Goal: Transaction & Acquisition: Book appointment/travel/reservation

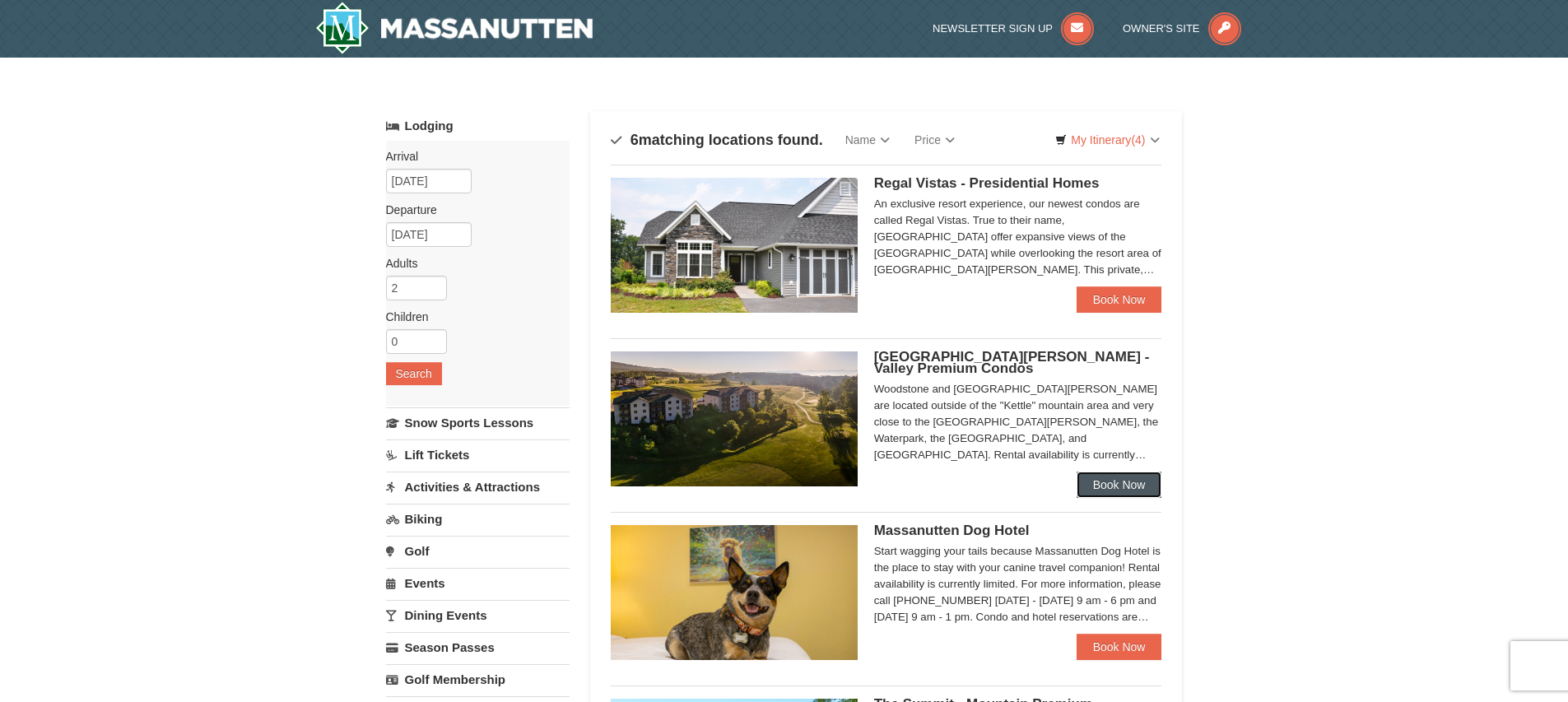
click at [1116, 486] on link "Book Now" at bounding box center [1120, 485] width 86 height 26
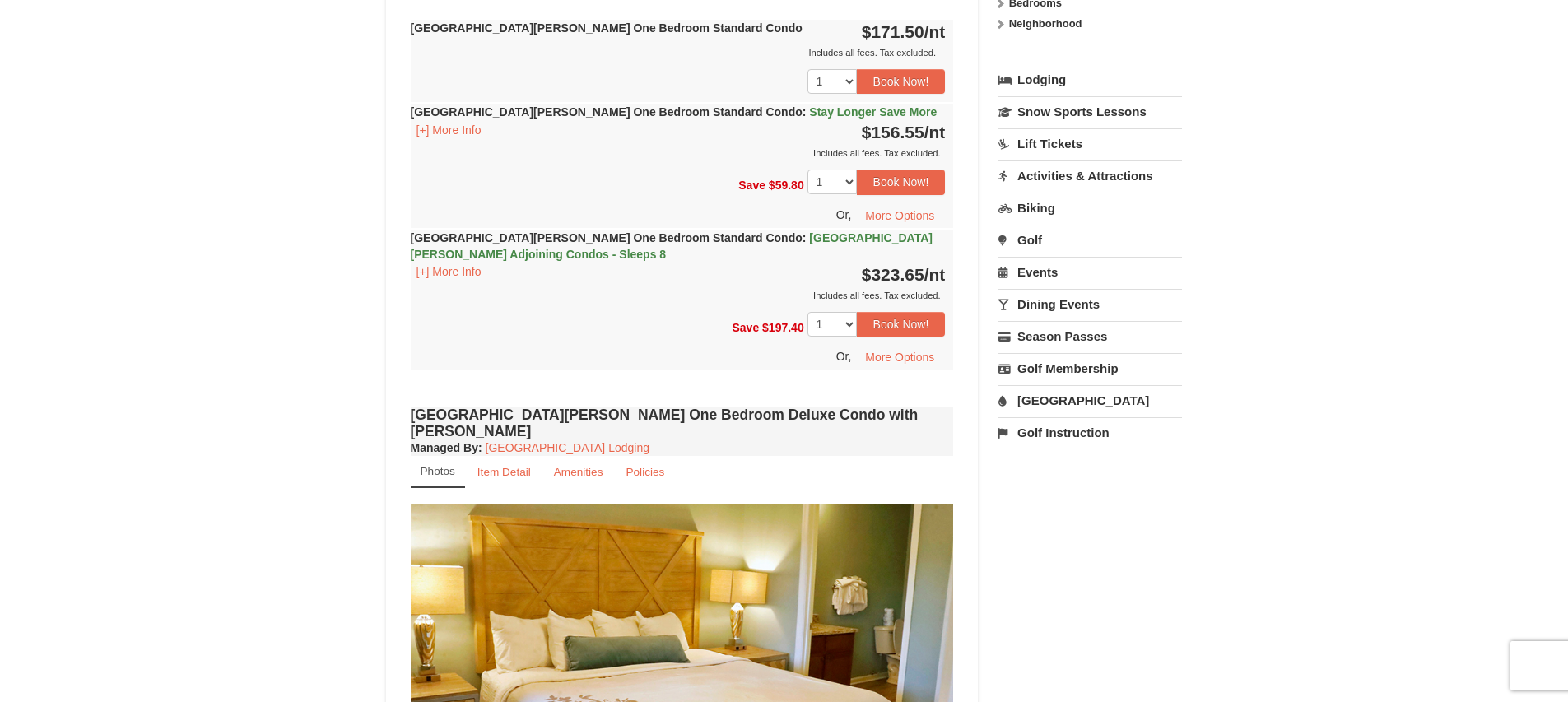
scroll to position [657, 0]
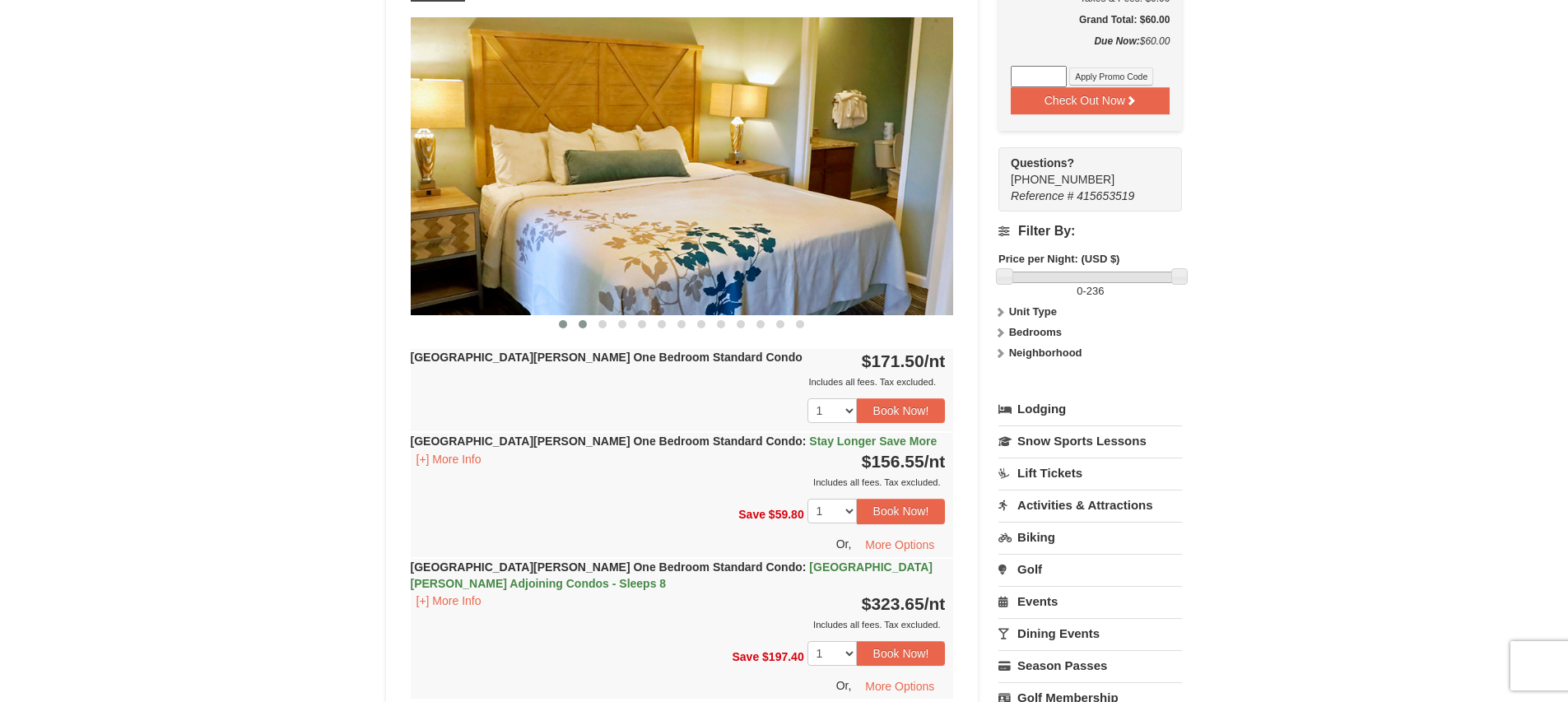
click at [587, 324] on button at bounding box center [583, 324] width 20 height 17
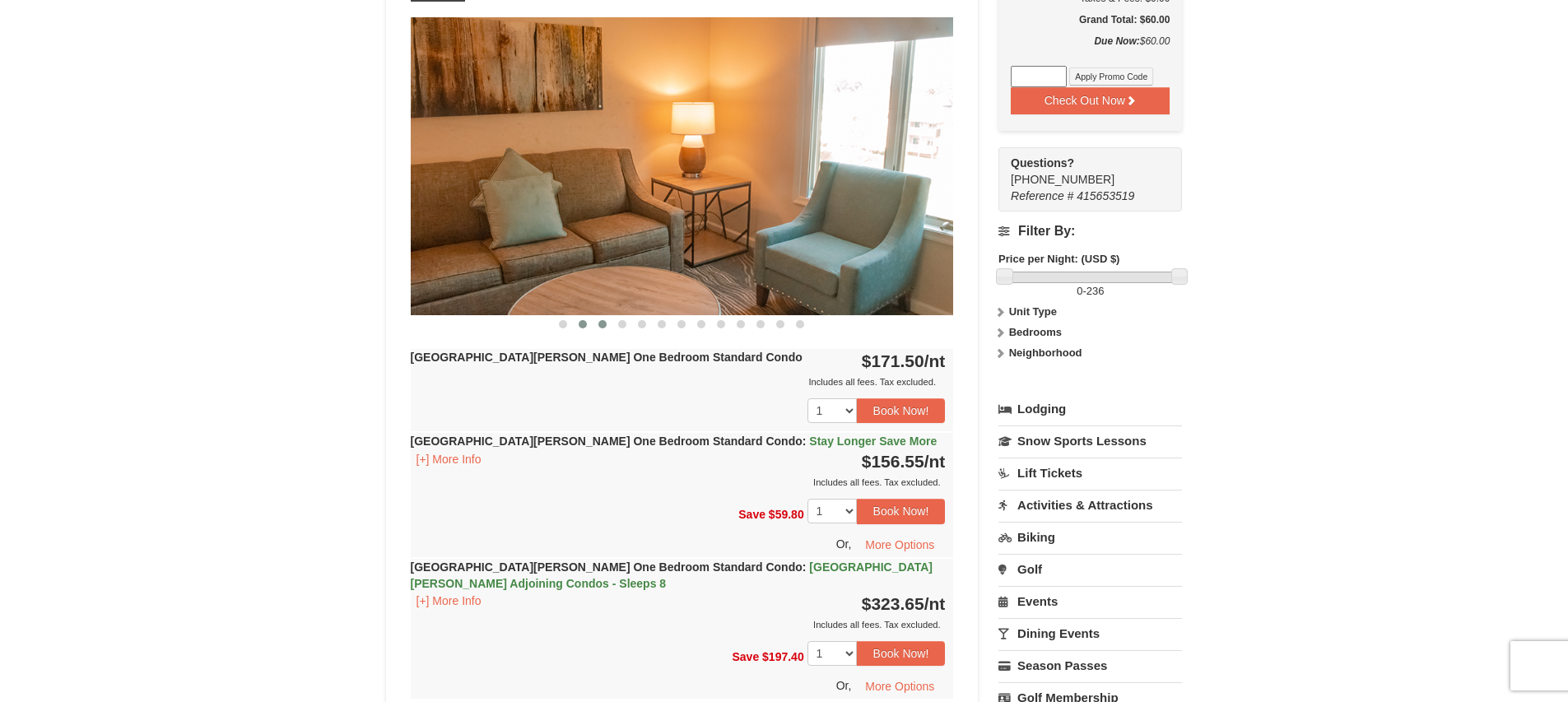
click at [602, 326] on span at bounding box center [602, 324] width 8 height 8
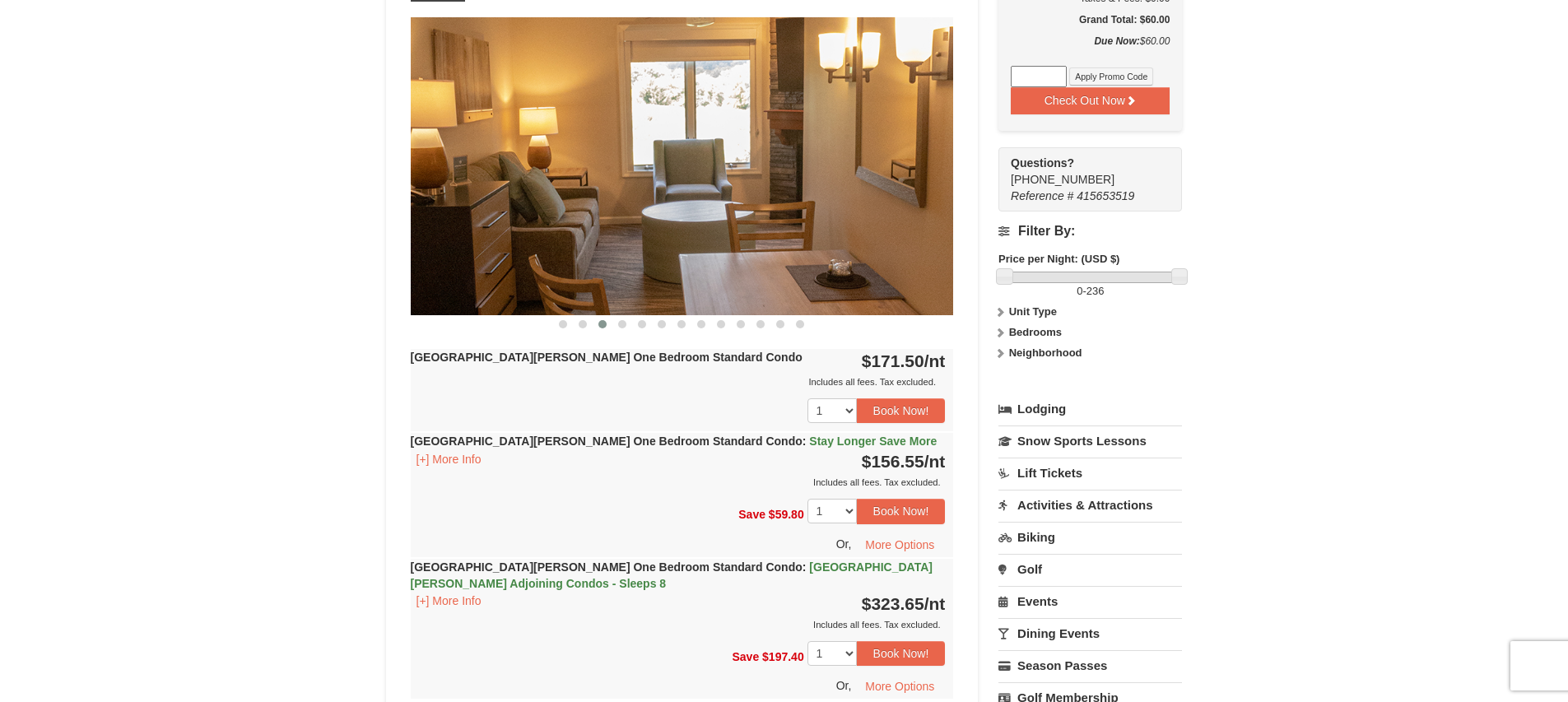
scroll to position [0, 0]
click at [616, 328] on button at bounding box center [622, 324] width 20 height 17
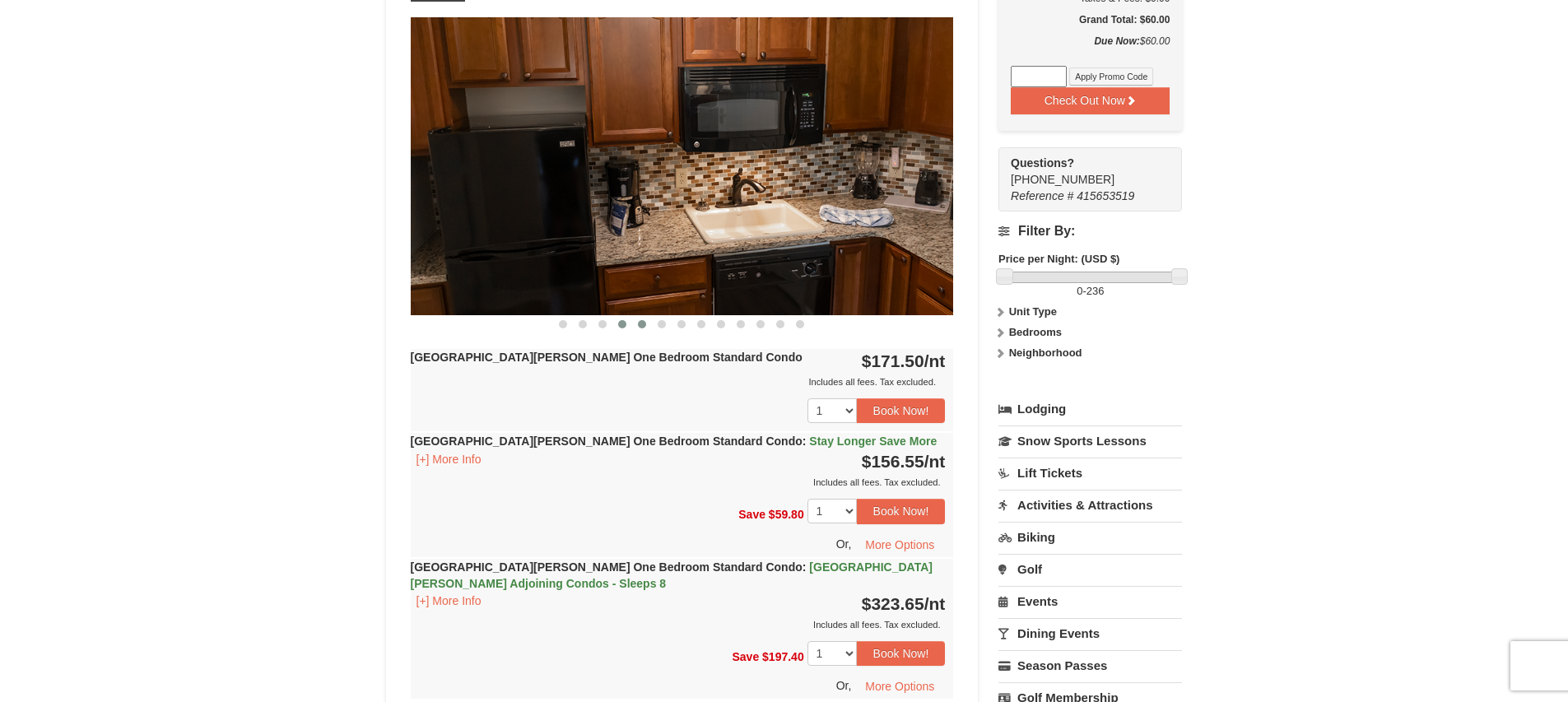
click at [638, 328] on button at bounding box center [642, 324] width 20 height 17
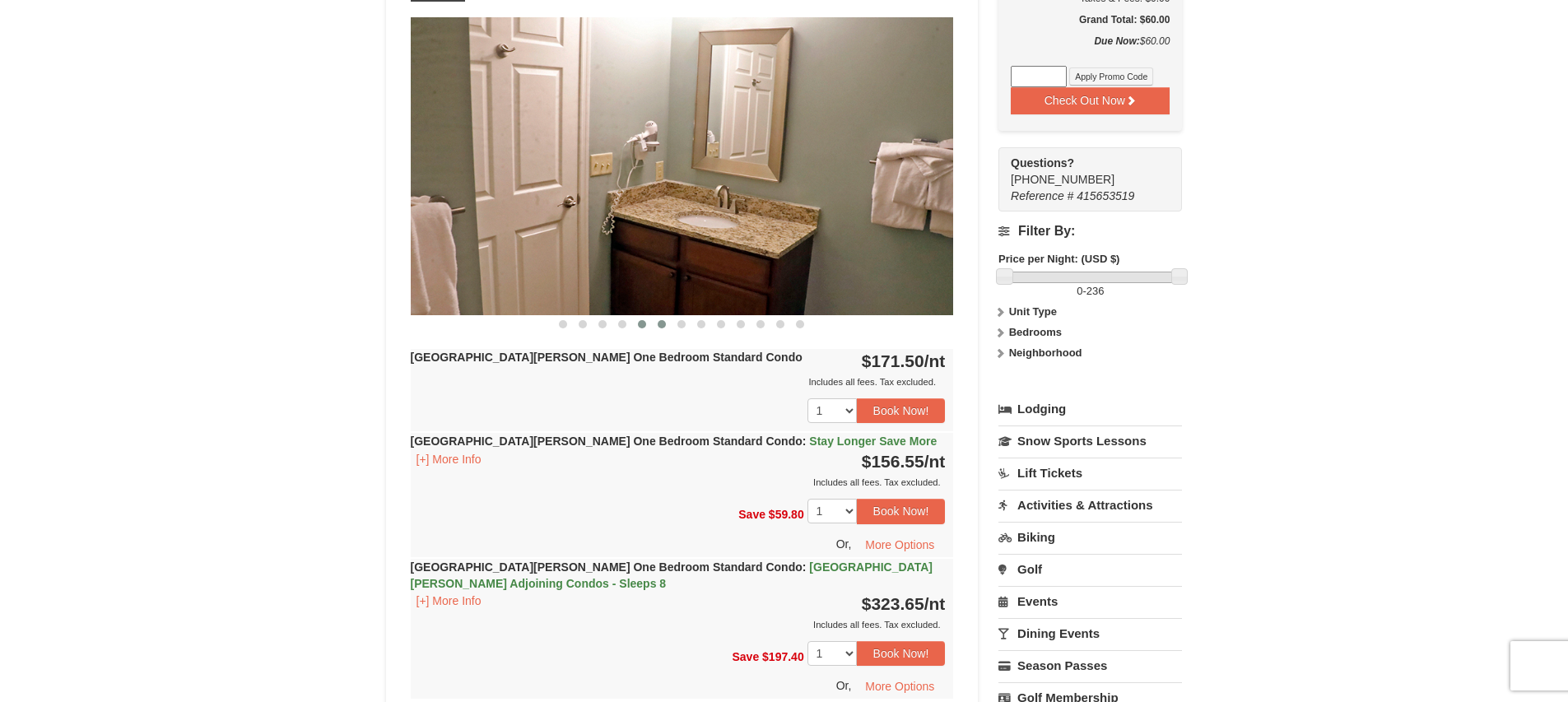
click at [660, 328] on button at bounding box center [662, 324] width 20 height 17
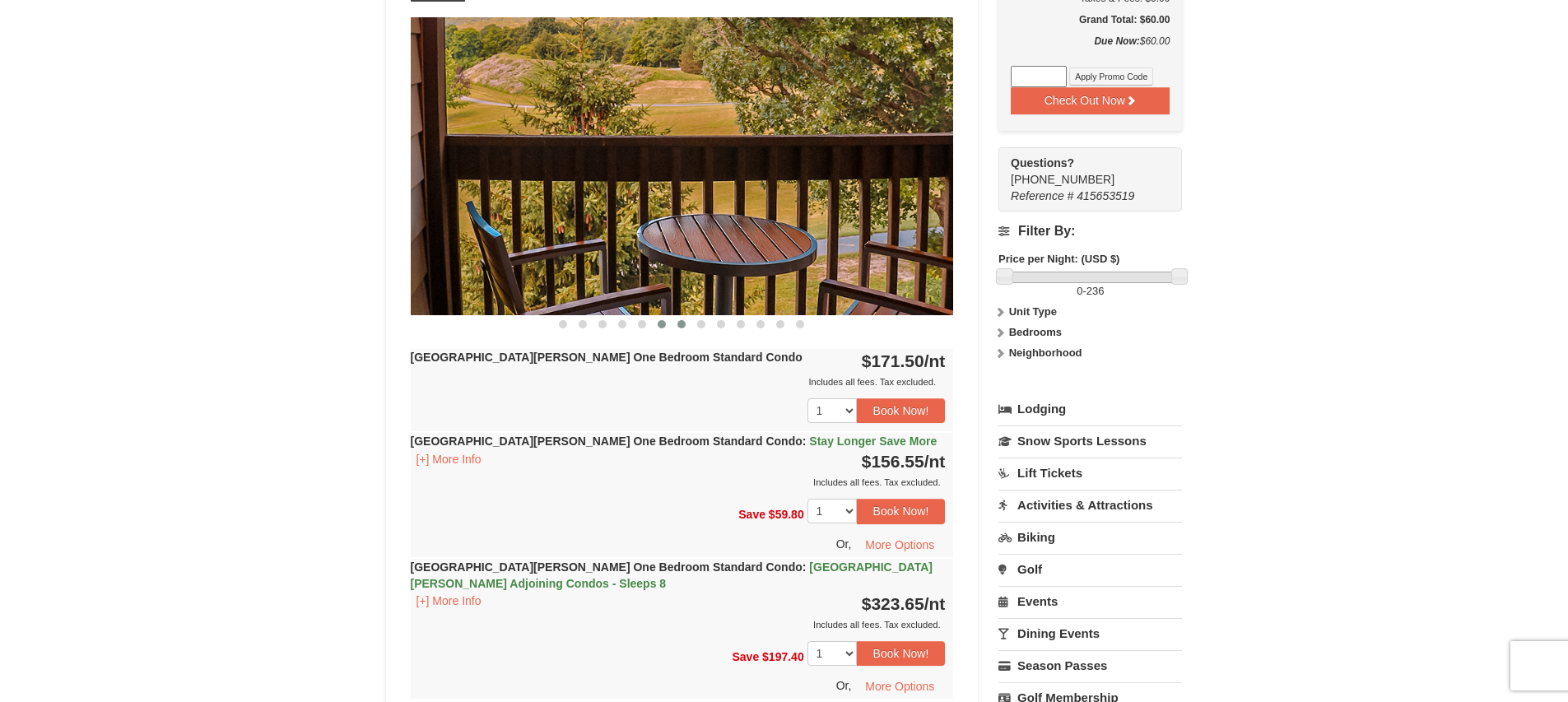
click at [682, 324] on span at bounding box center [681, 324] width 8 height 8
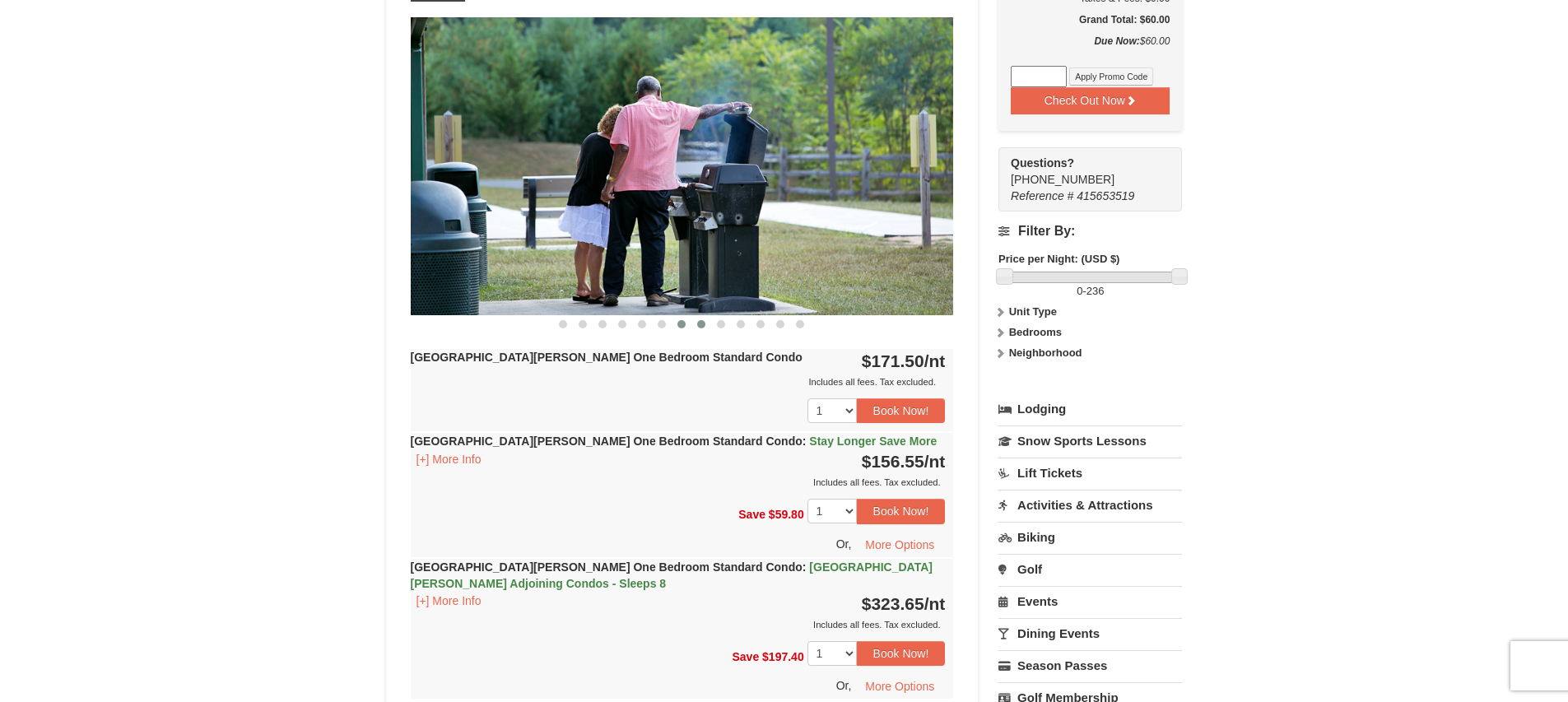
click at [700, 325] on span at bounding box center [701, 324] width 8 height 8
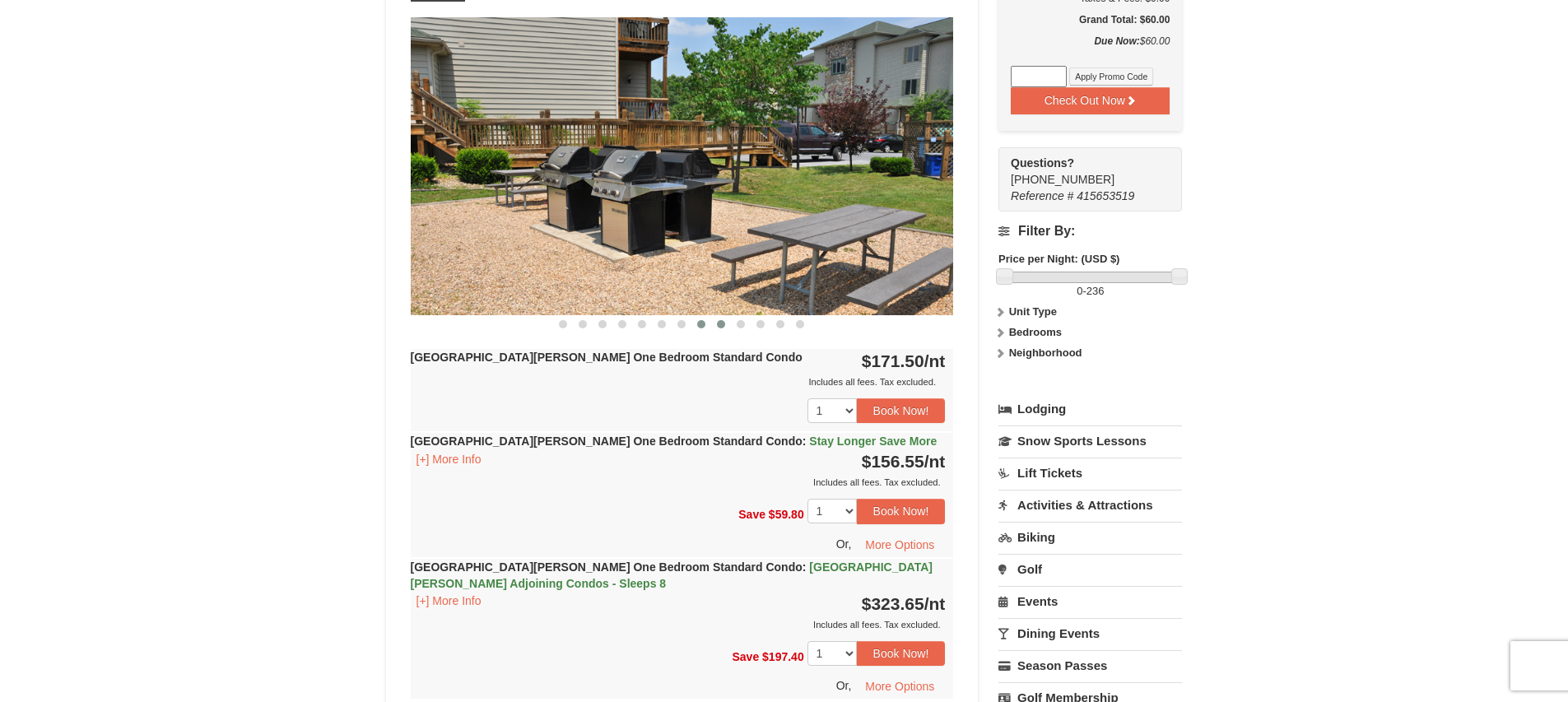
click at [720, 327] on span at bounding box center [720, 324] width 8 height 8
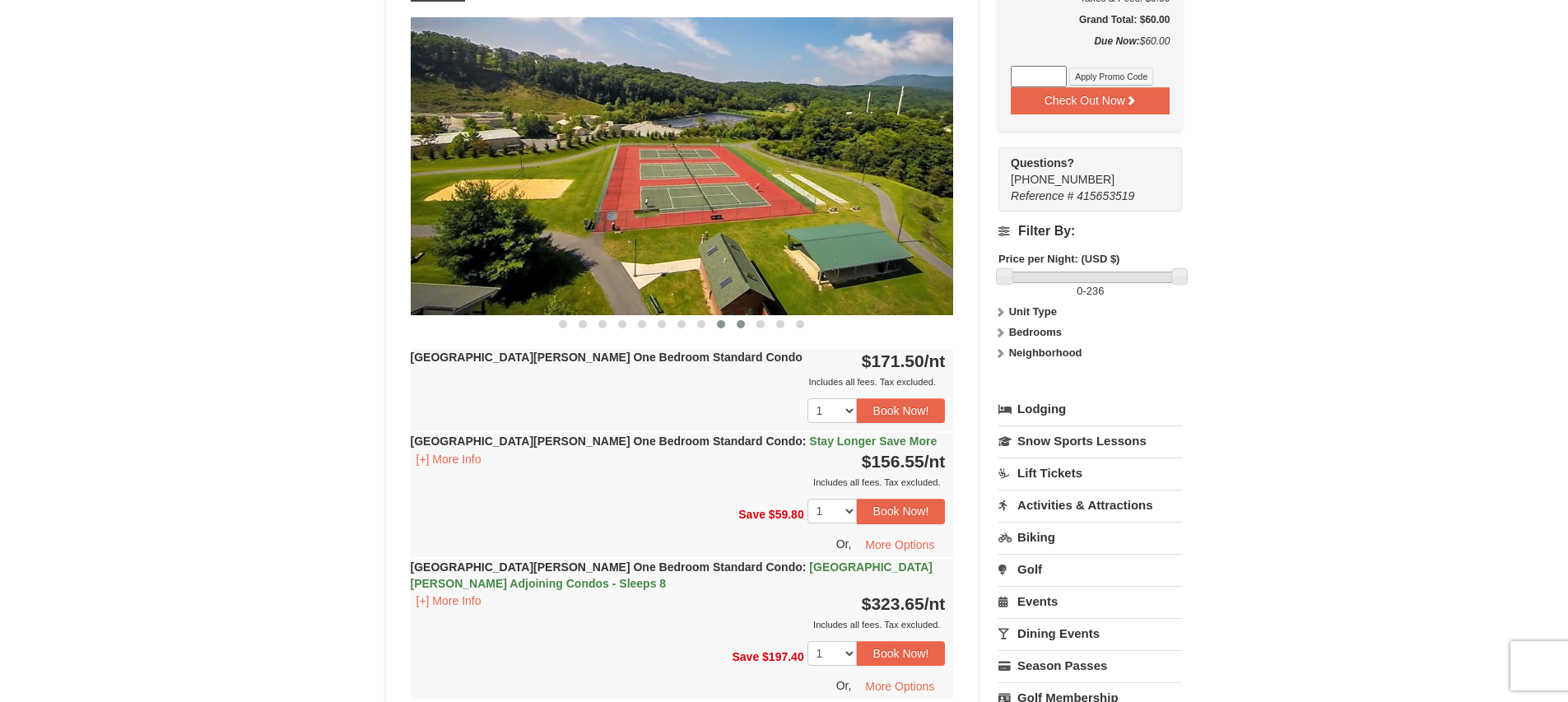
click at [737, 327] on button at bounding box center [741, 324] width 20 height 17
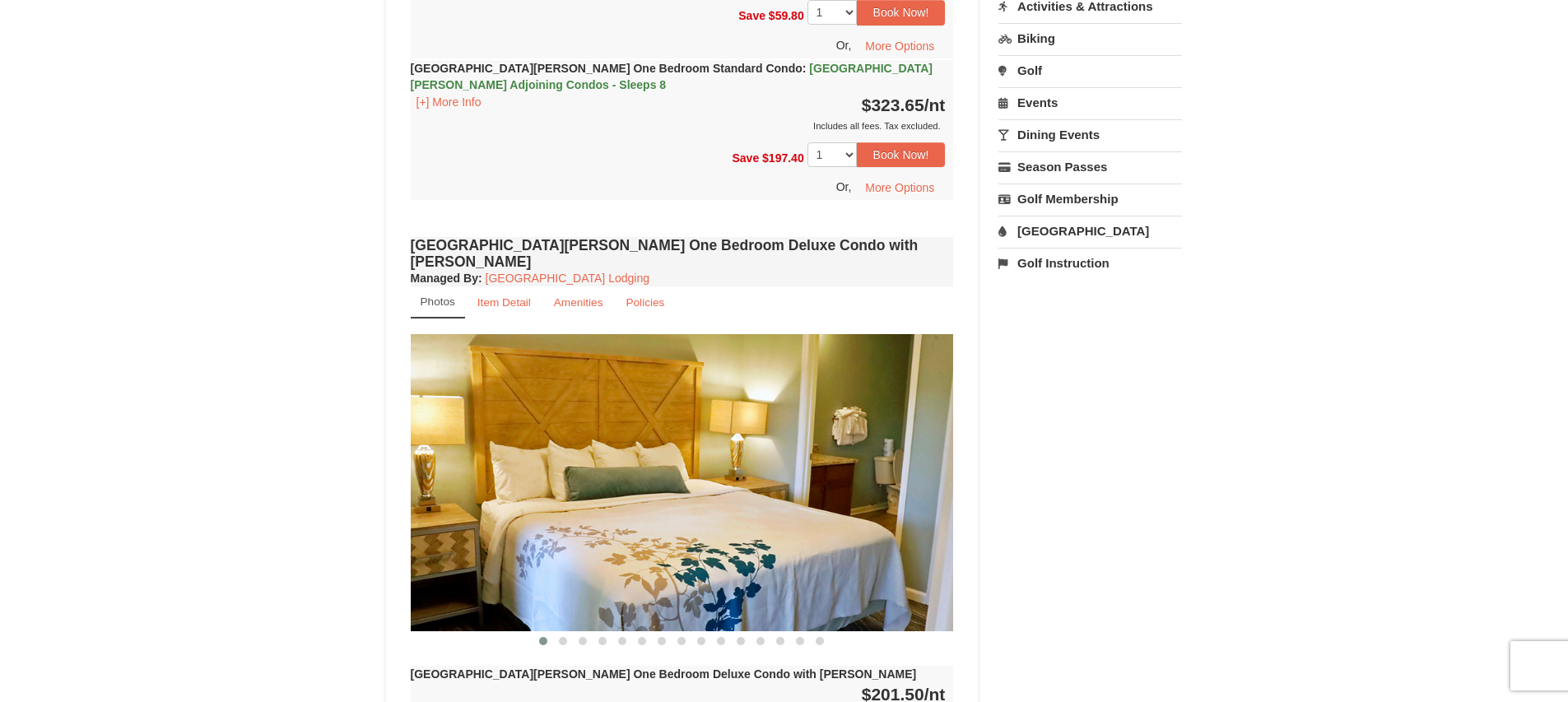
scroll to position [1398, 0]
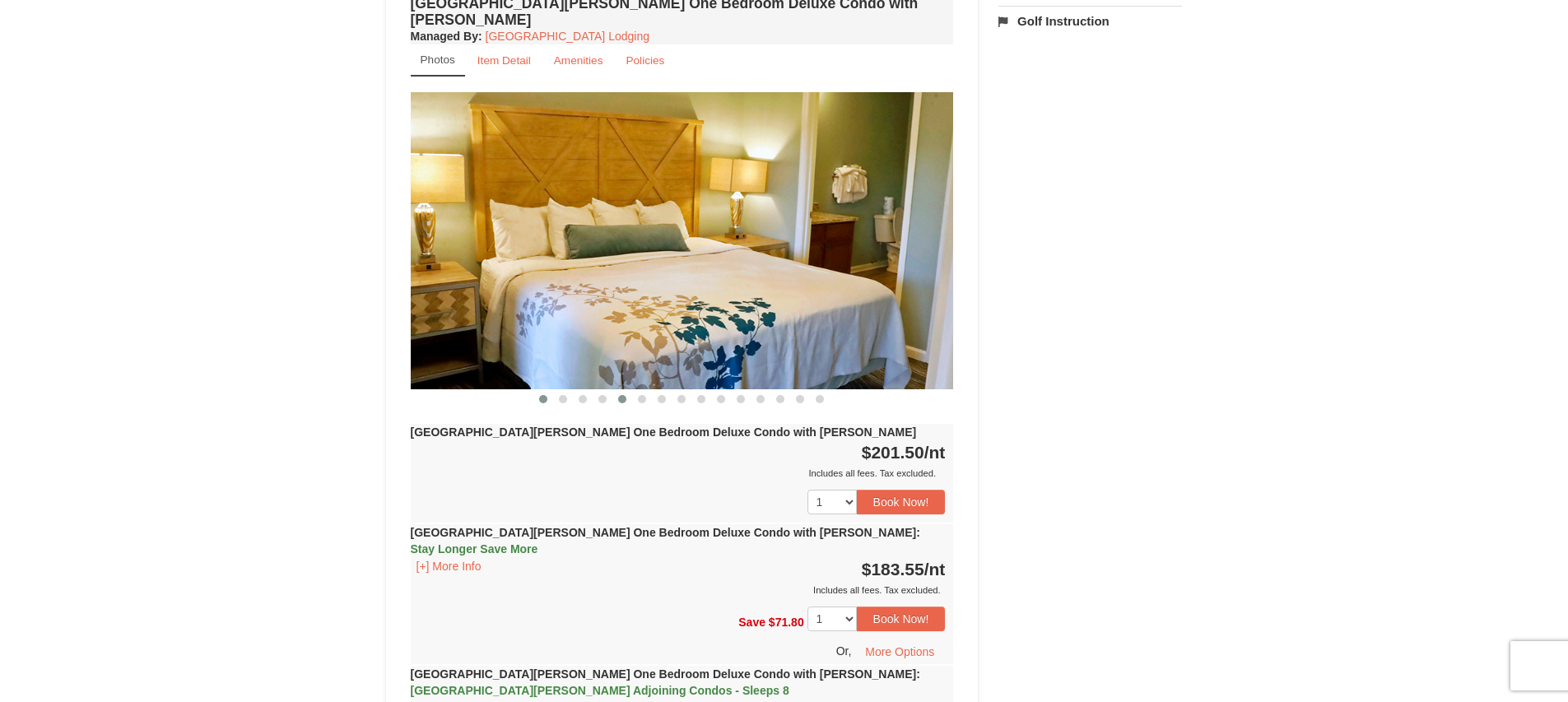
click at [617, 391] on button at bounding box center [622, 399] width 20 height 17
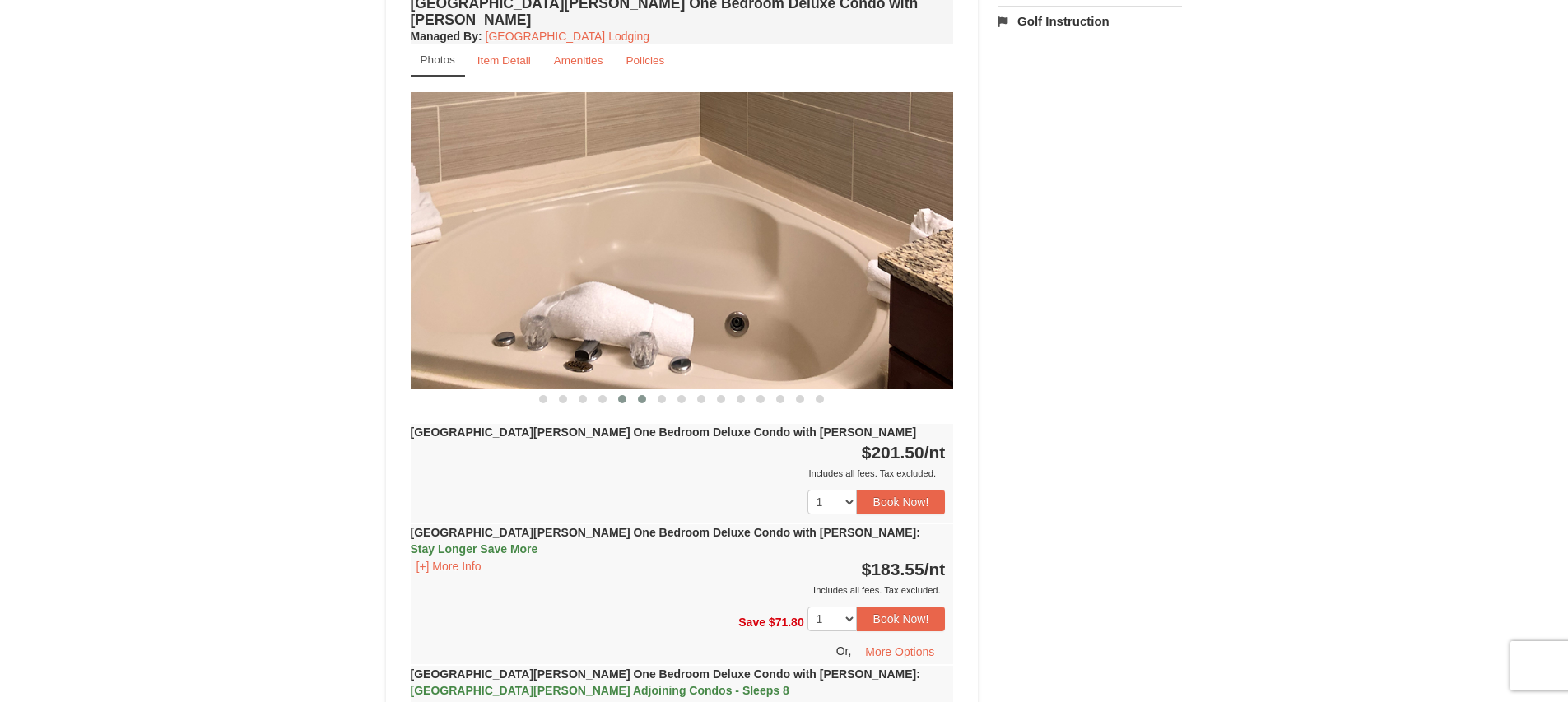
click at [646, 391] on button at bounding box center [642, 399] width 20 height 17
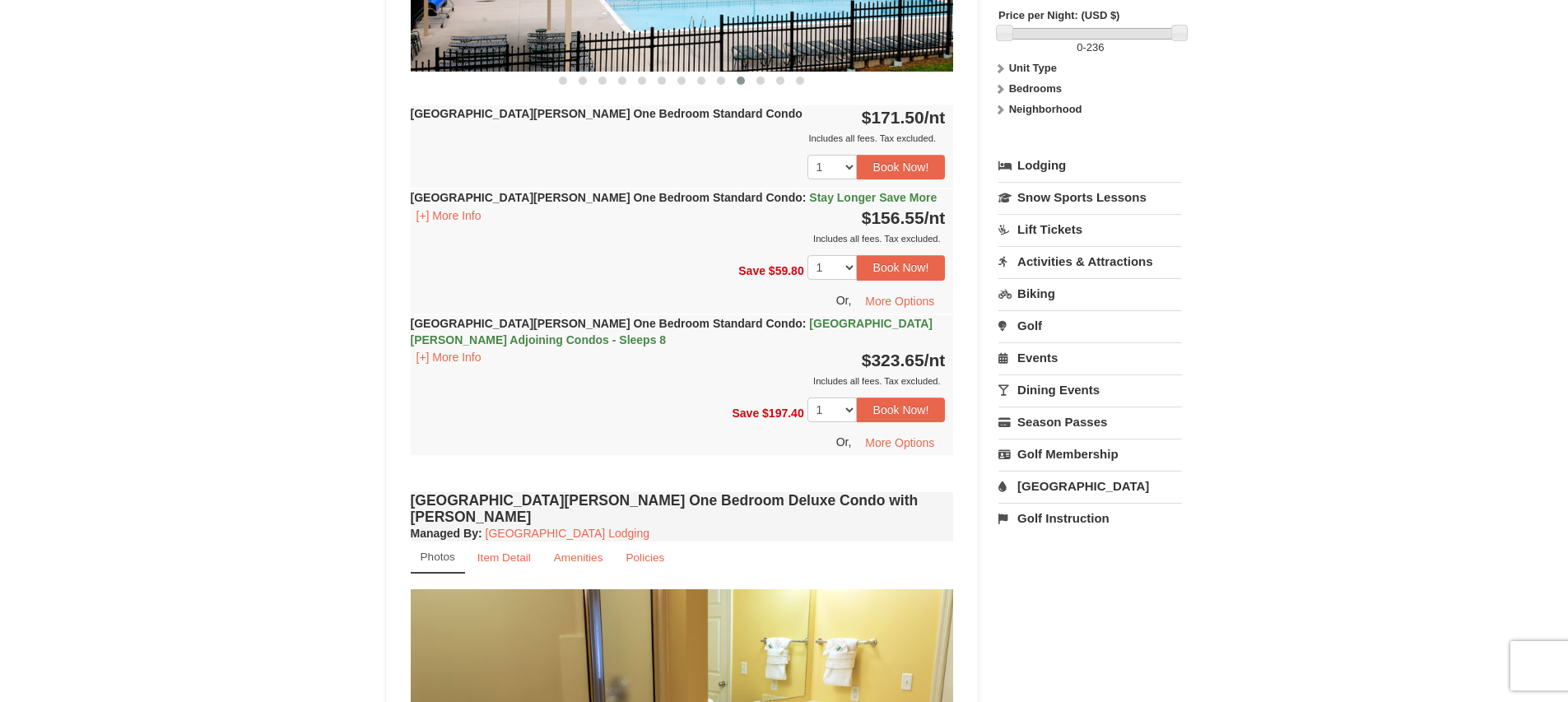
scroll to position [905, 0]
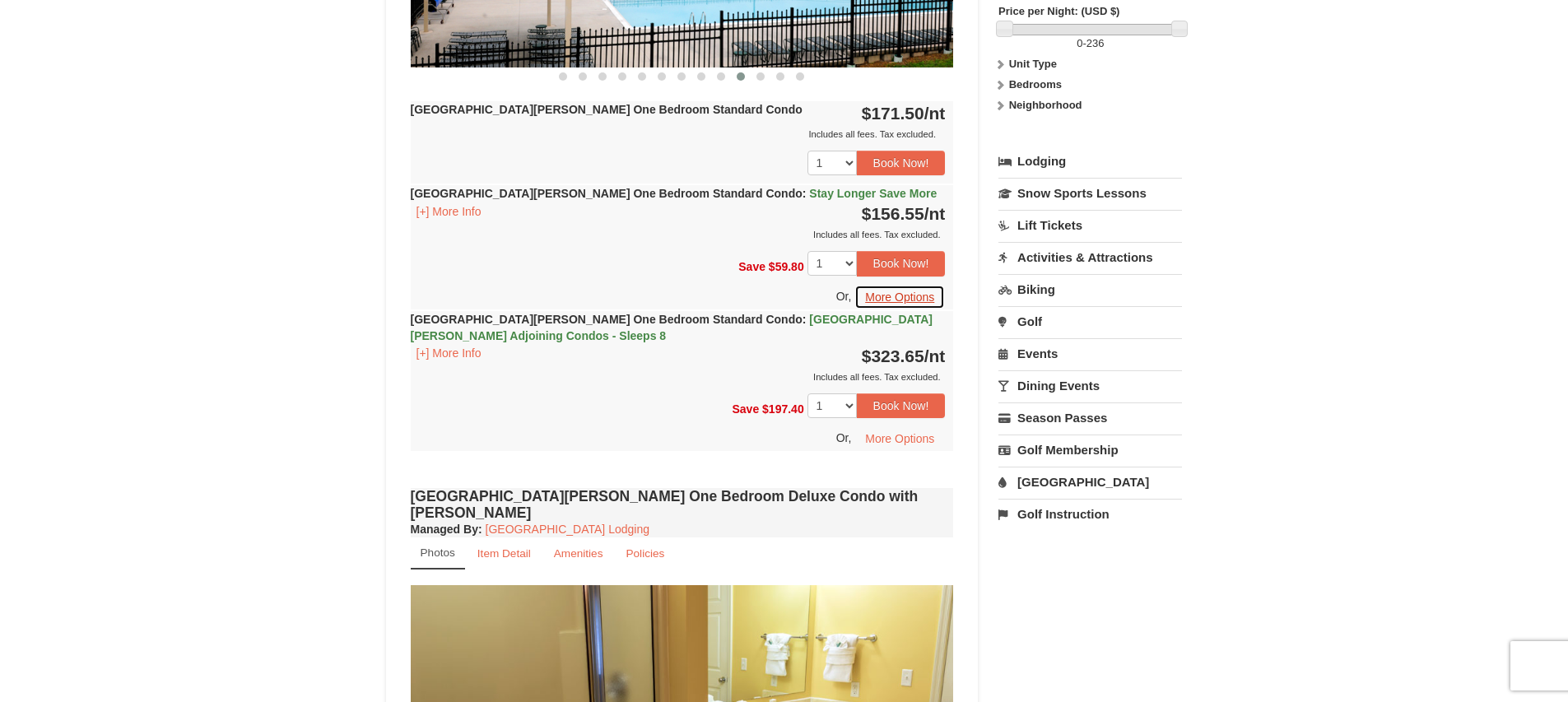
click at [905, 301] on button "More Options" at bounding box center [900, 297] width 90 height 24
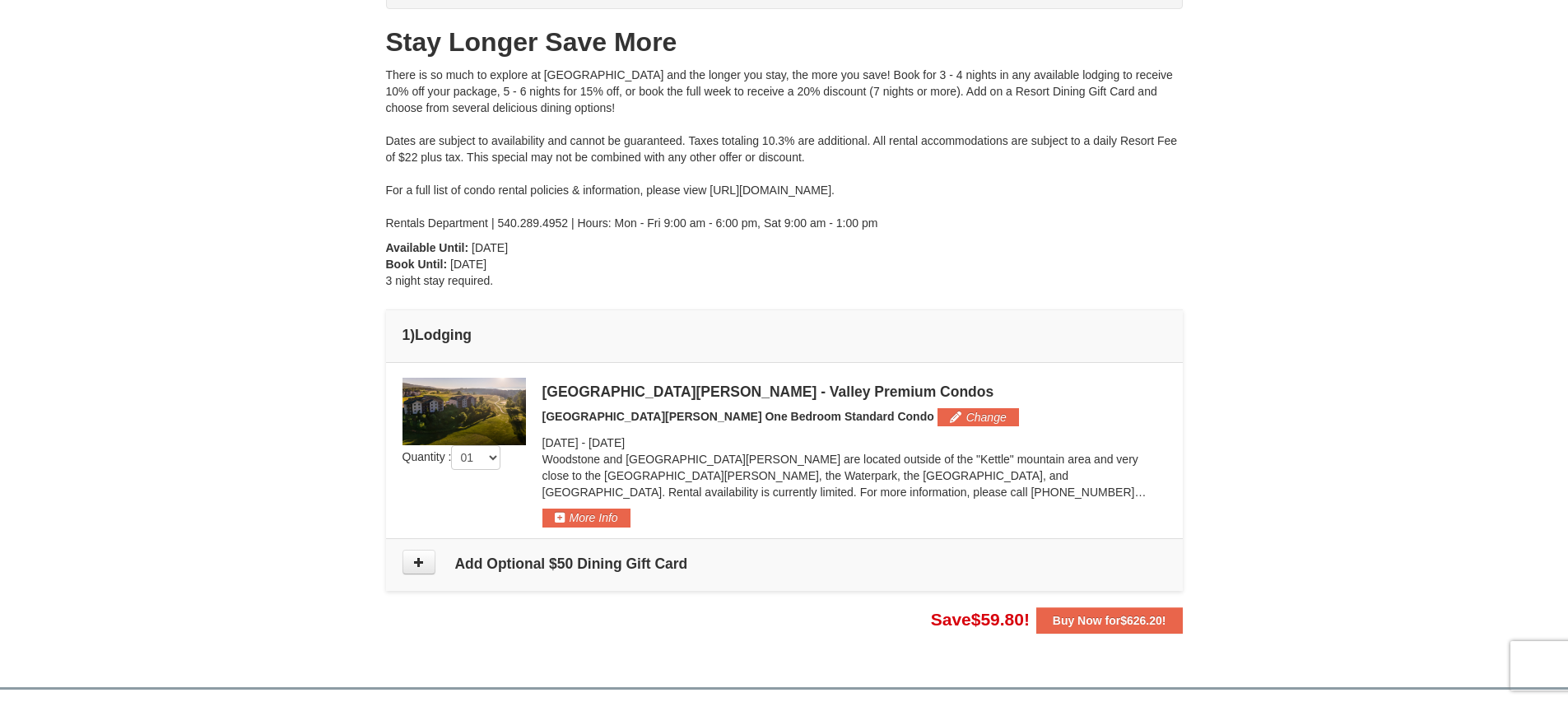
scroll to position [165, 0]
